Goal: Transaction & Acquisition: Purchase product/service

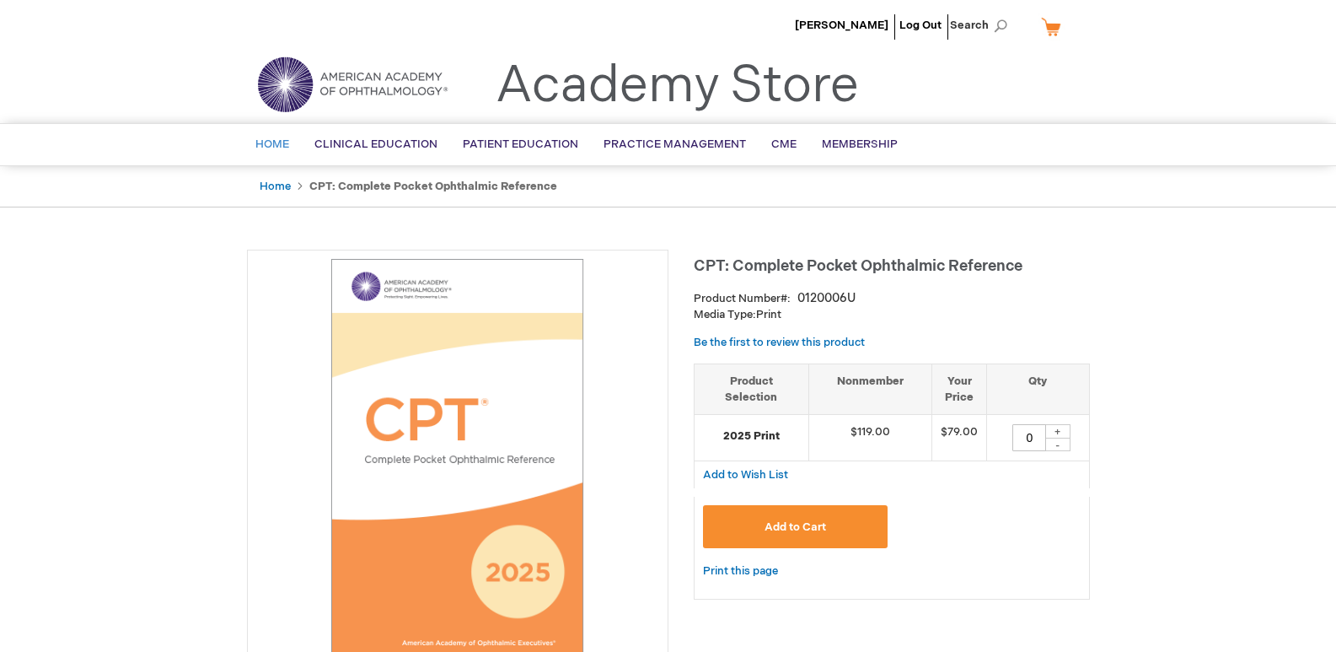
click at [278, 145] on span "Home" at bounding box center [272, 143] width 34 height 13
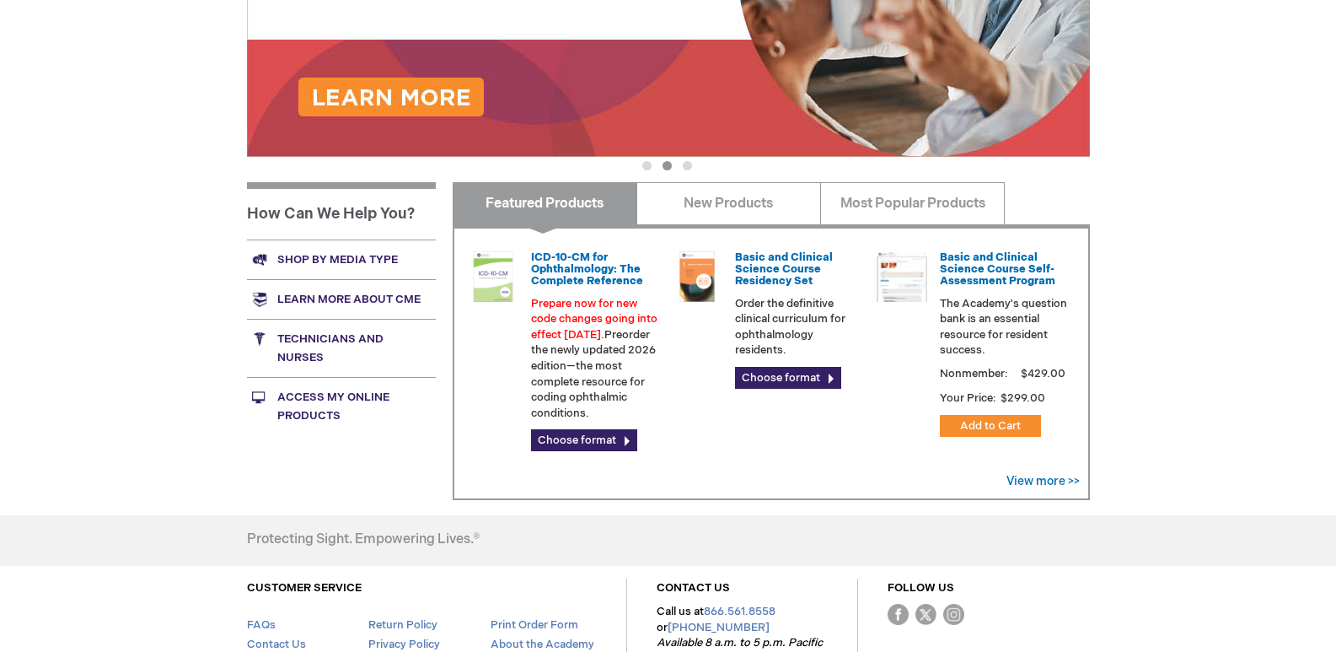
scroll to position [422, 0]
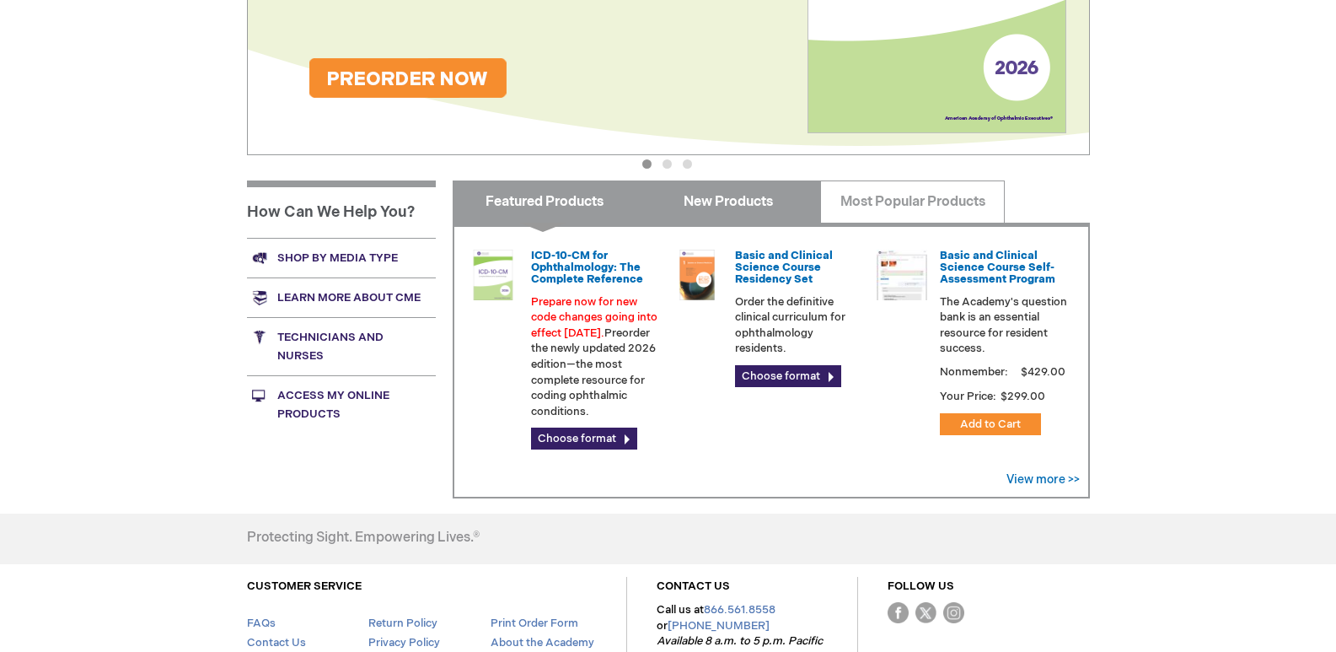
click at [733, 211] on link "New Products" at bounding box center [729, 201] width 185 height 42
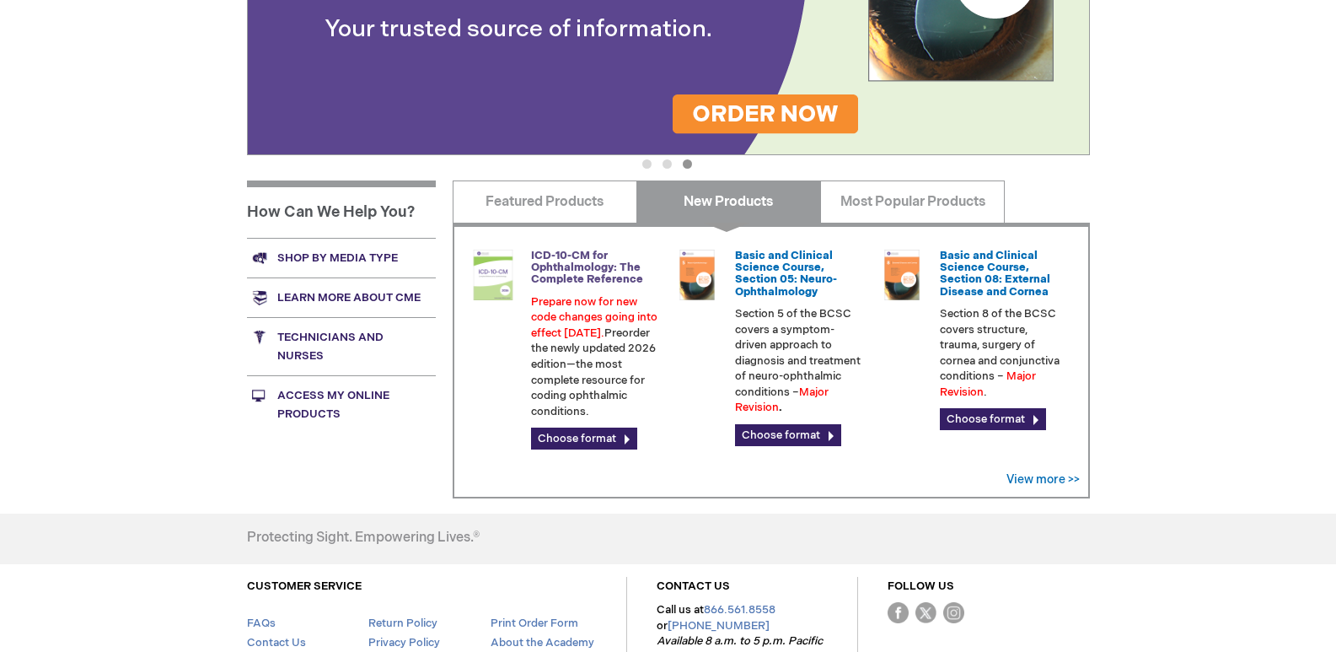
click at [564, 264] on link "ICD-10-CM for Ophthalmology: The Complete Reference" at bounding box center [587, 268] width 112 height 38
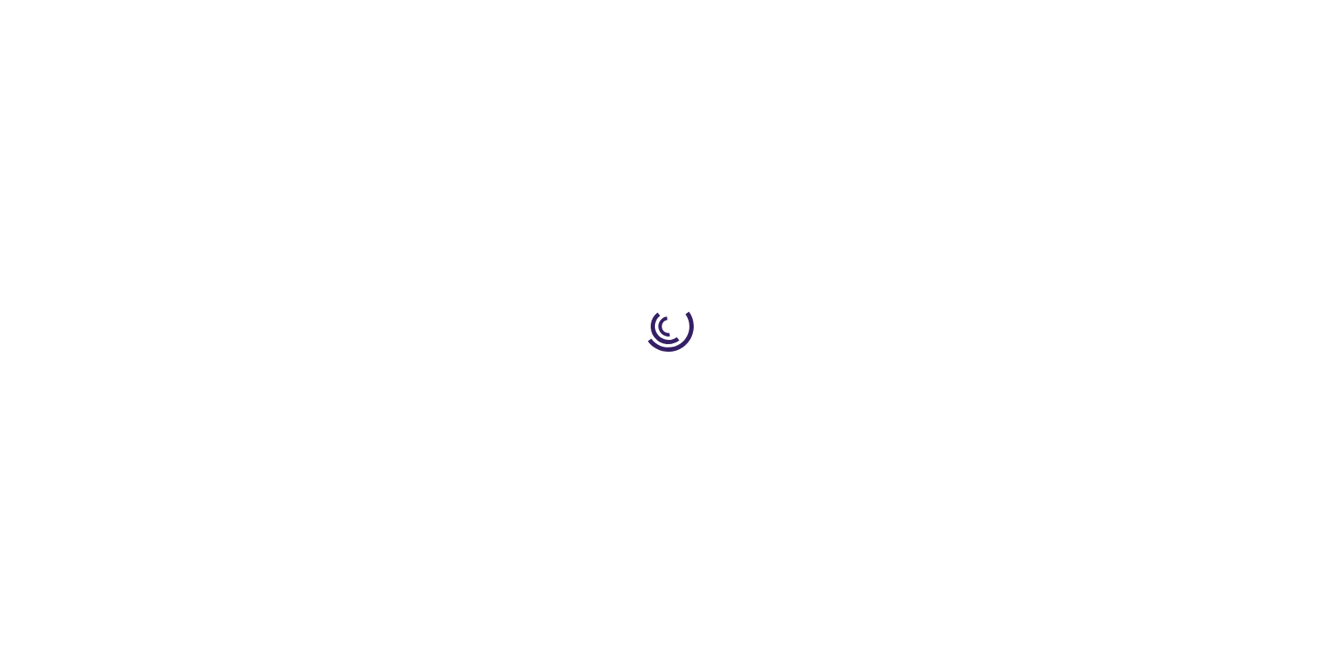
type input "0"
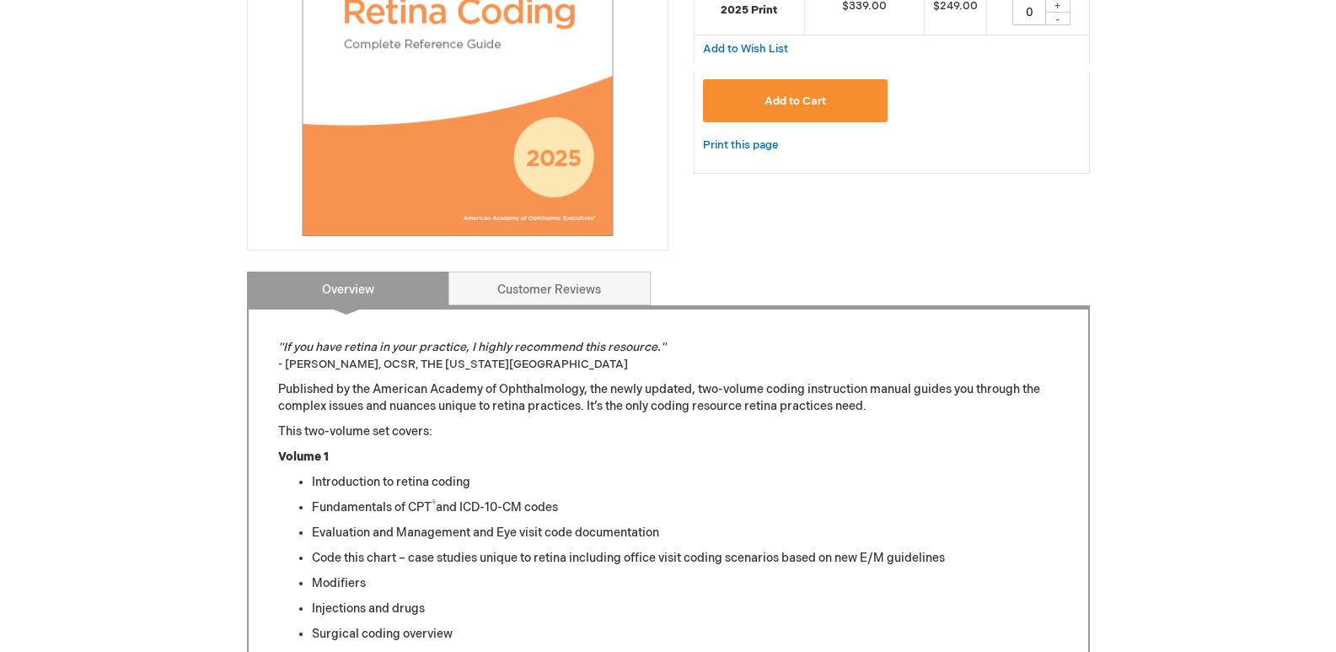
scroll to position [506, 0]
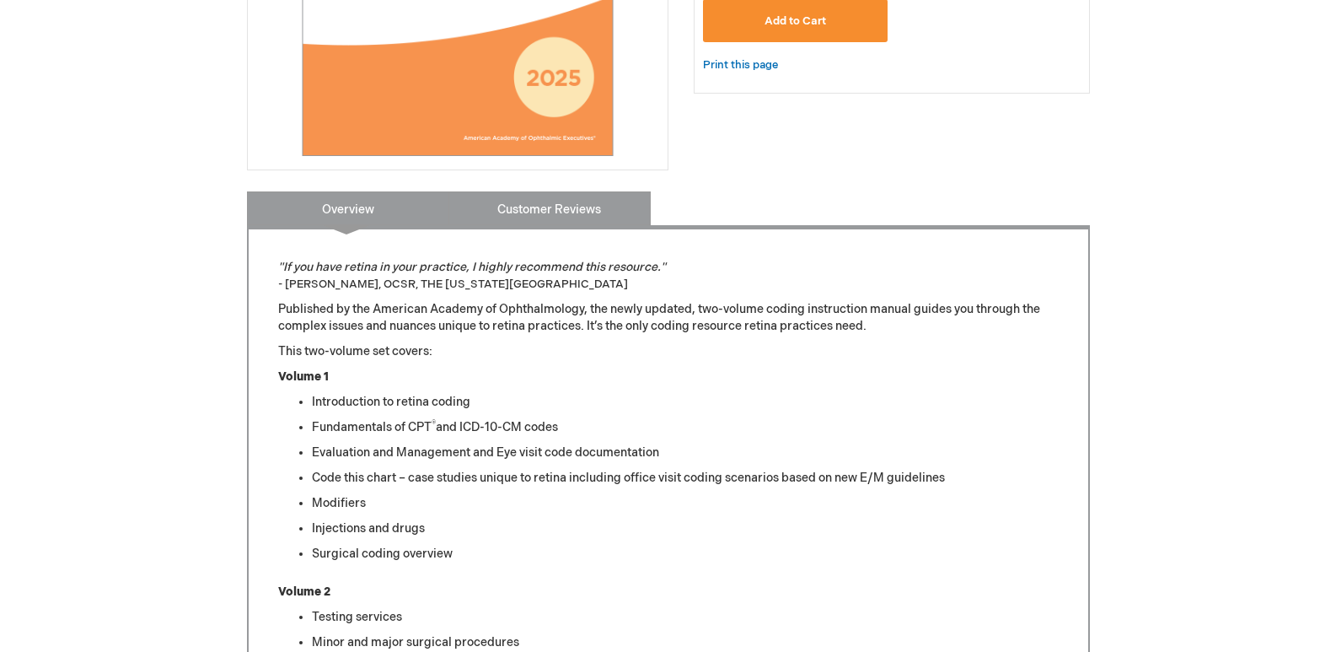
click at [572, 214] on link "Customer Reviews" at bounding box center [550, 208] width 202 height 34
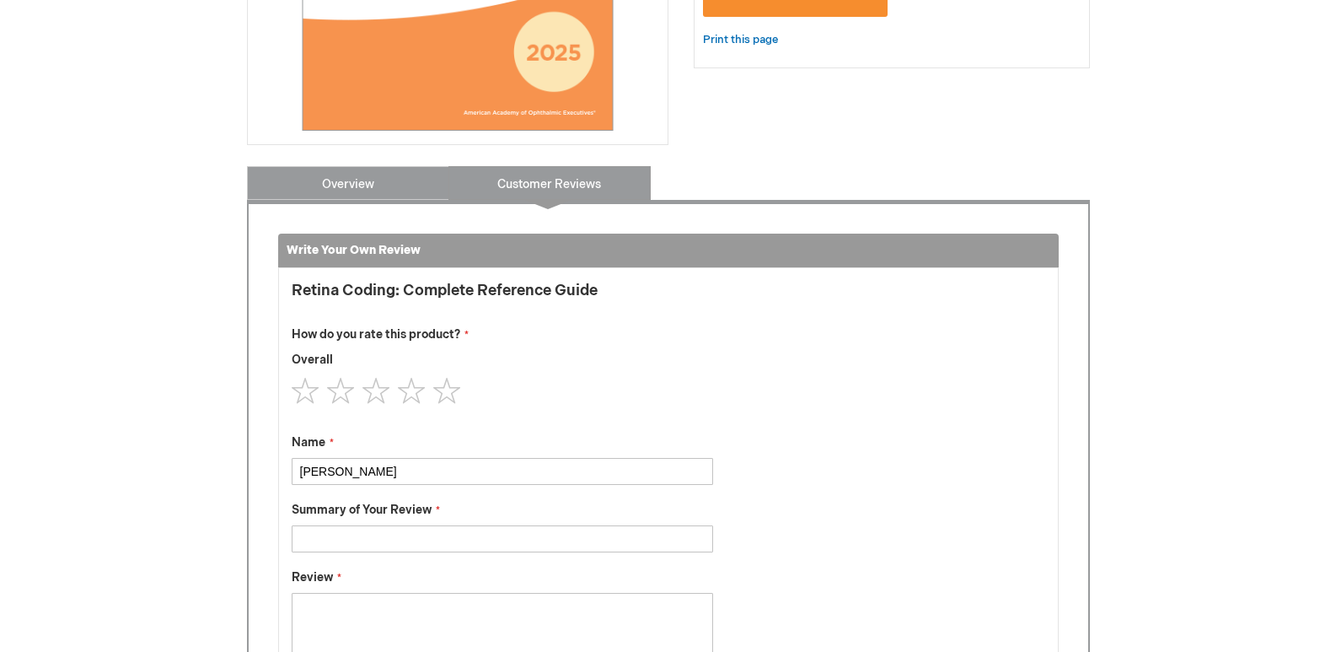
scroll to position [529, 0]
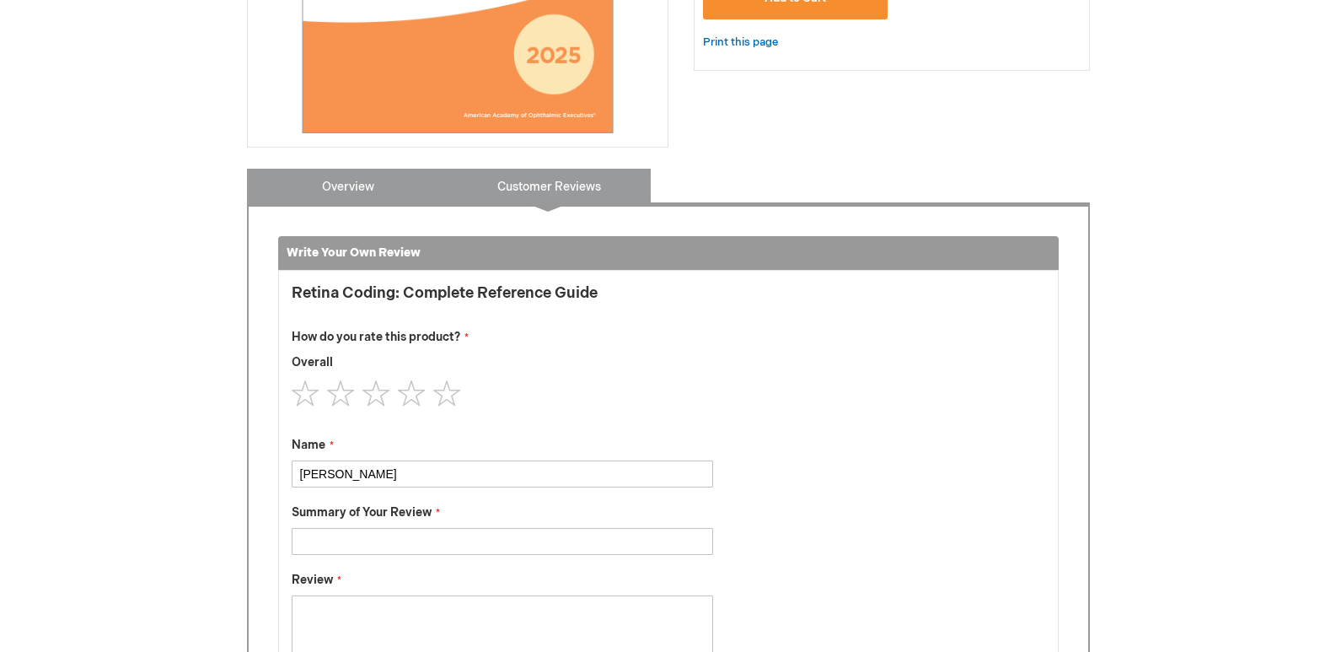
click at [350, 183] on link "Overview" at bounding box center [348, 186] width 202 height 34
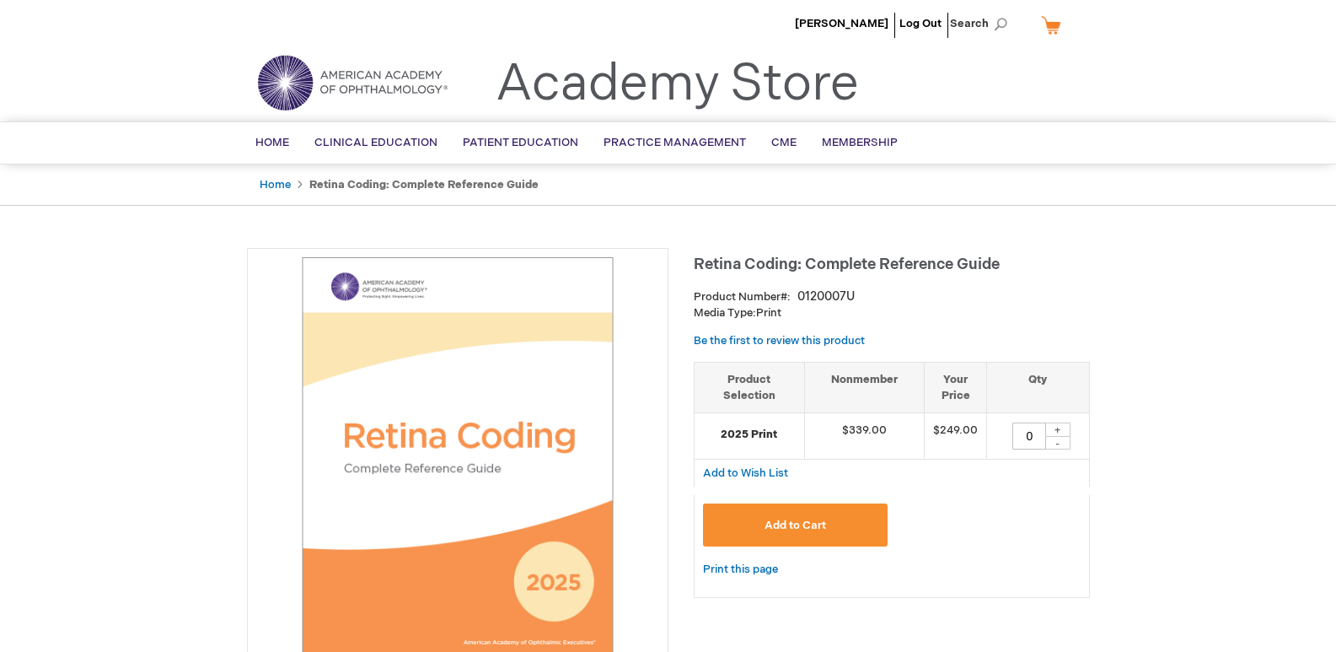
scroll to position [0, 0]
